Goal: Task Accomplishment & Management: Use online tool/utility

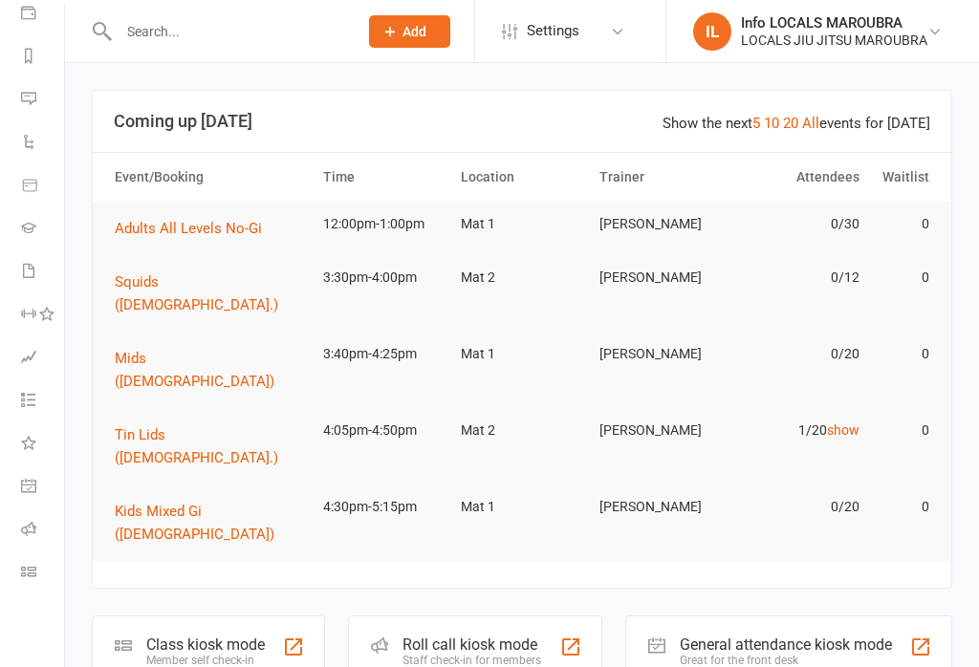
click at [9, 592] on li "Class check-in" at bounding box center [30, 574] width 64 height 43
click at [15, 573] on li "Class check-in" at bounding box center [30, 574] width 64 height 43
click at [22, 588] on link "Class check-in" at bounding box center [42, 574] width 43 height 43
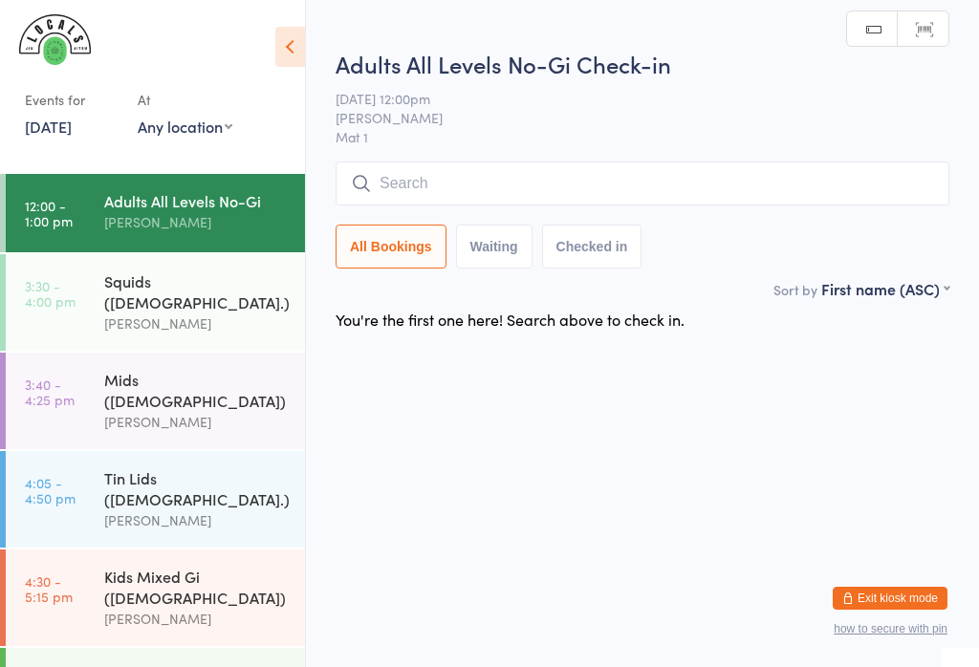
click at [61, 136] on link "[DATE]" at bounding box center [48, 126] width 47 height 21
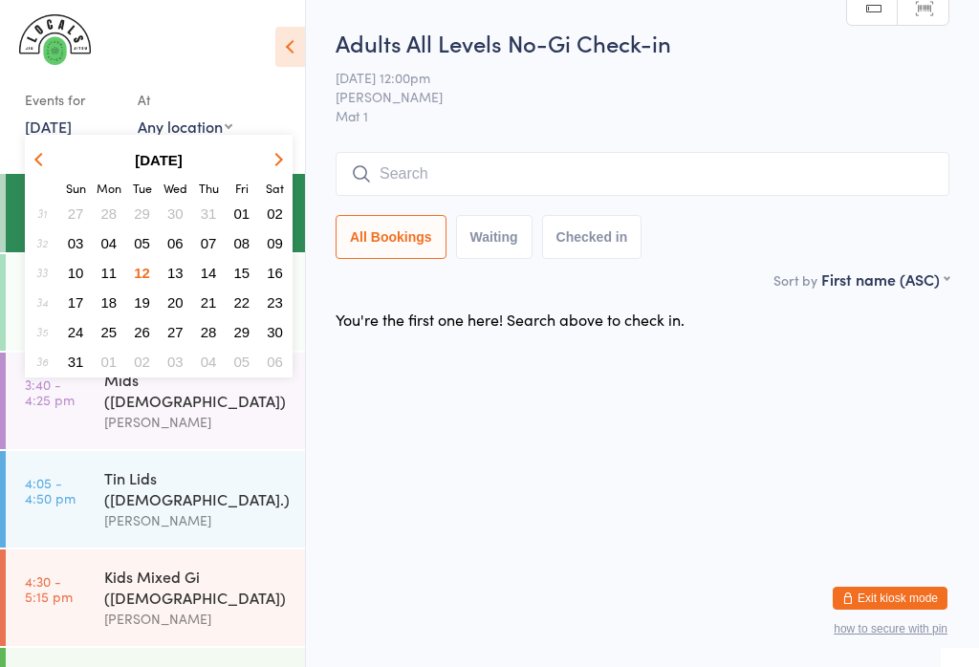
click at [452, 165] on input "search" at bounding box center [643, 174] width 614 height 44
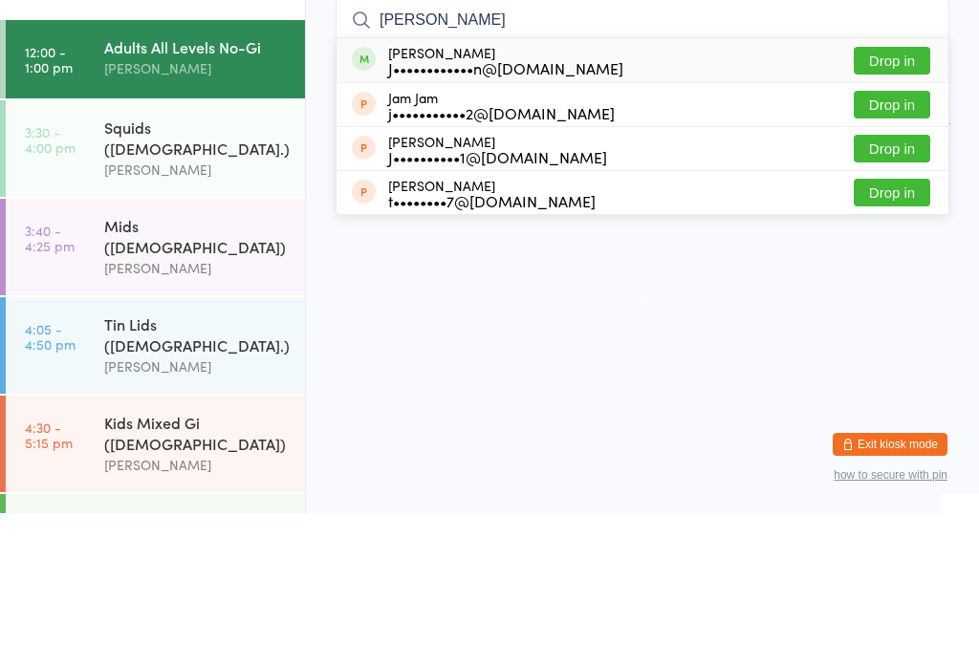
type input "[PERSON_NAME]"
click at [874, 201] on button "Drop in" at bounding box center [892, 215] width 76 height 28
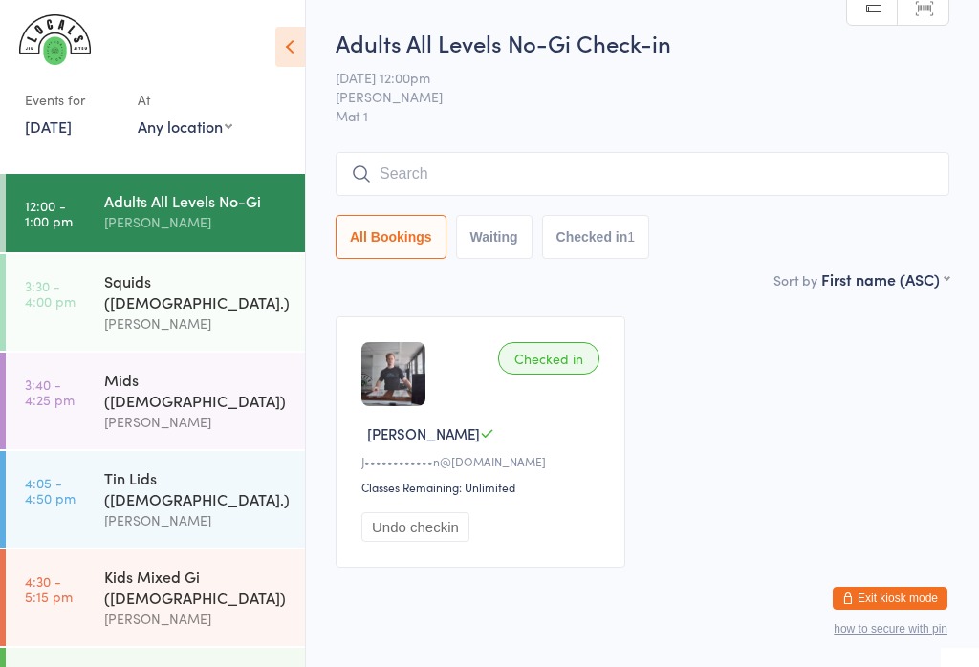
scroll to position [1, 0]
click at [797, 194] on input "search" at bounding box center [643, 173] width 614 height 44
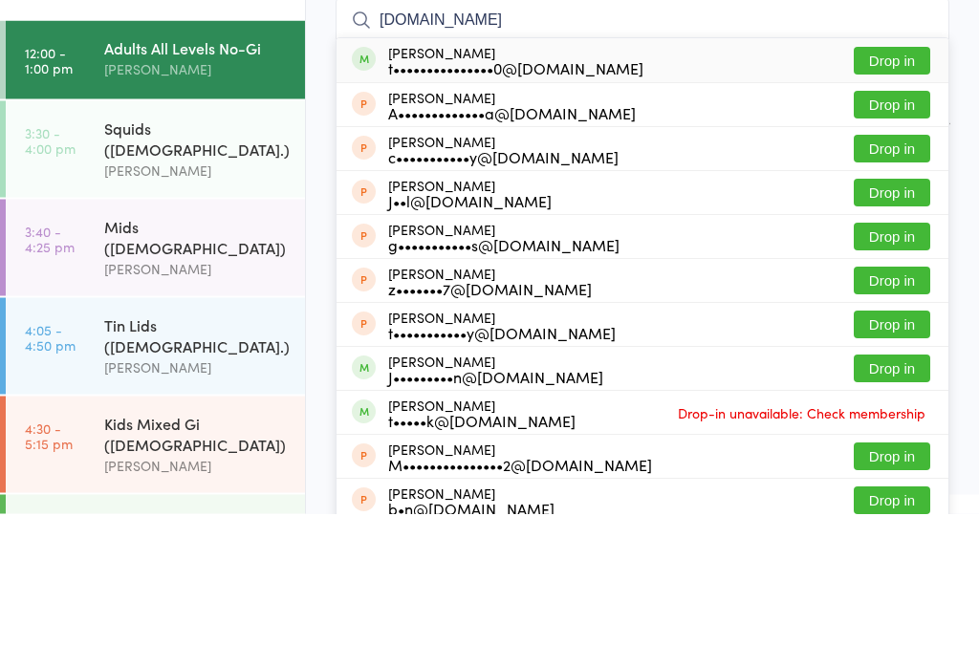
type input "[DOMAIN_NAME]"
click at [898, 201] on button "Drop in" at bounding box center [892, 215] width 76 height 28
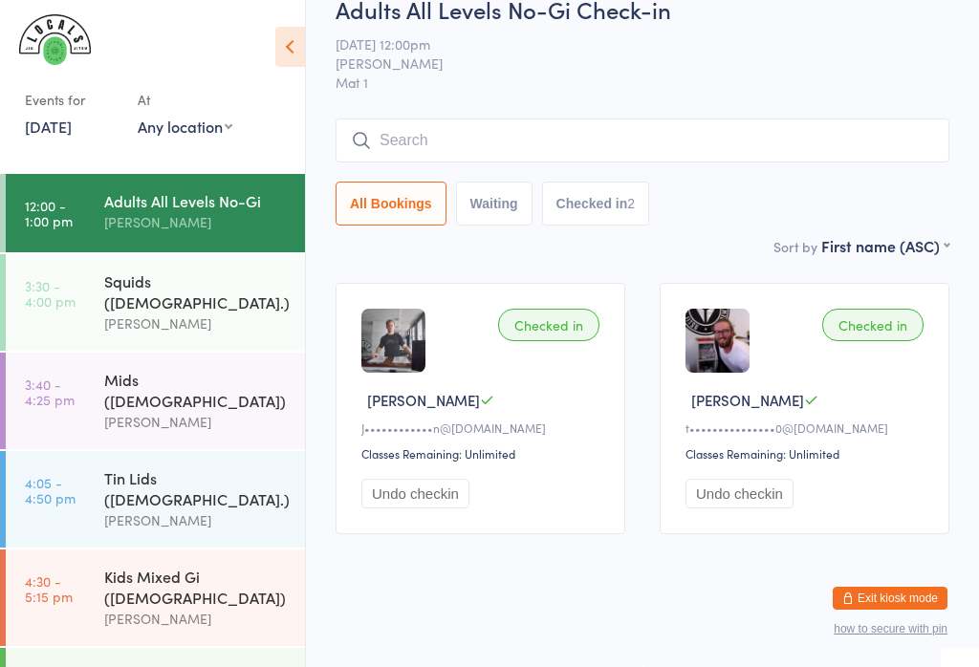
click at [417, 137] on input "search" at bounding box center [643, 141] width 614 height 44
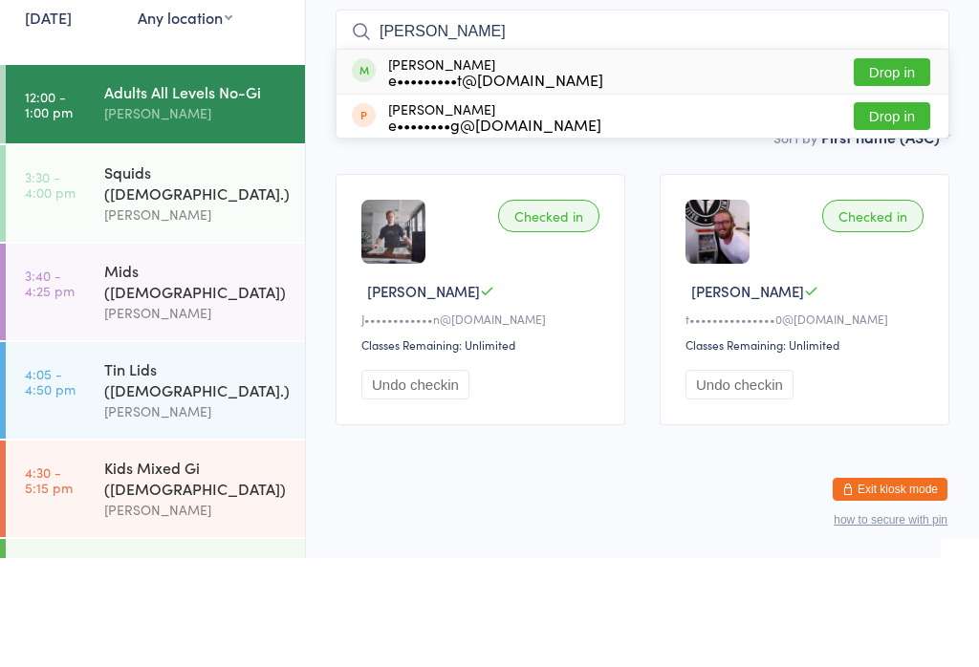
type input "[PERSON_NAME]"
click at [907, 167] on button "Drop in" at bounding box center [892, 181] width 76 height 28
